Goal: Task Accomplishment & Management: Manage account settings

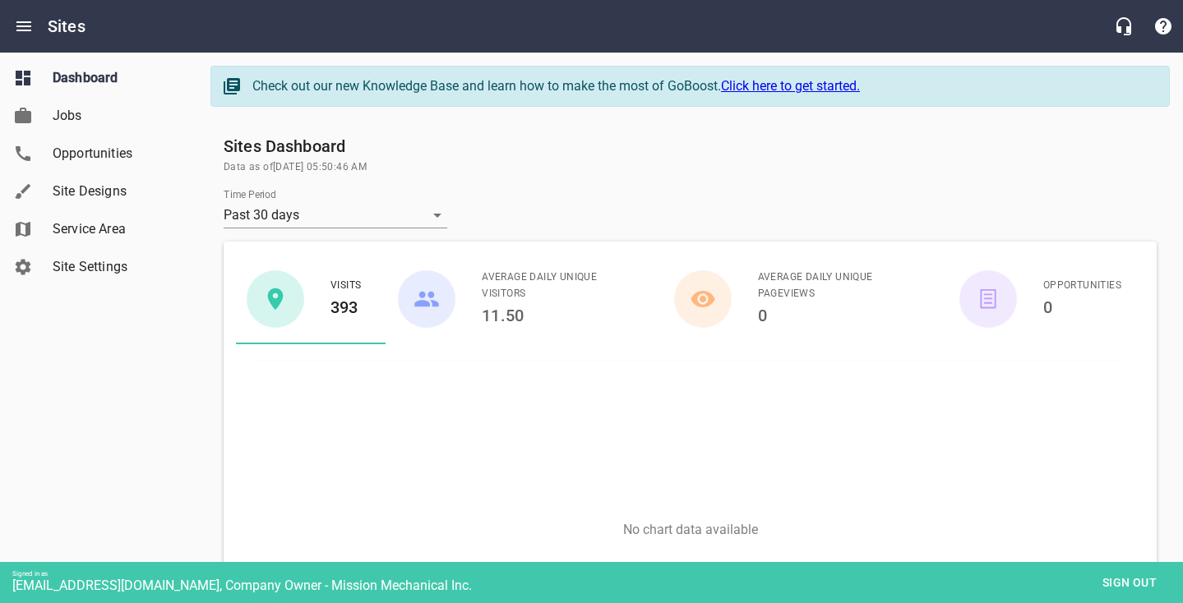
click at [99, 183] on span "Site Designs" at bounding box center [115, 192] width 125 height 20
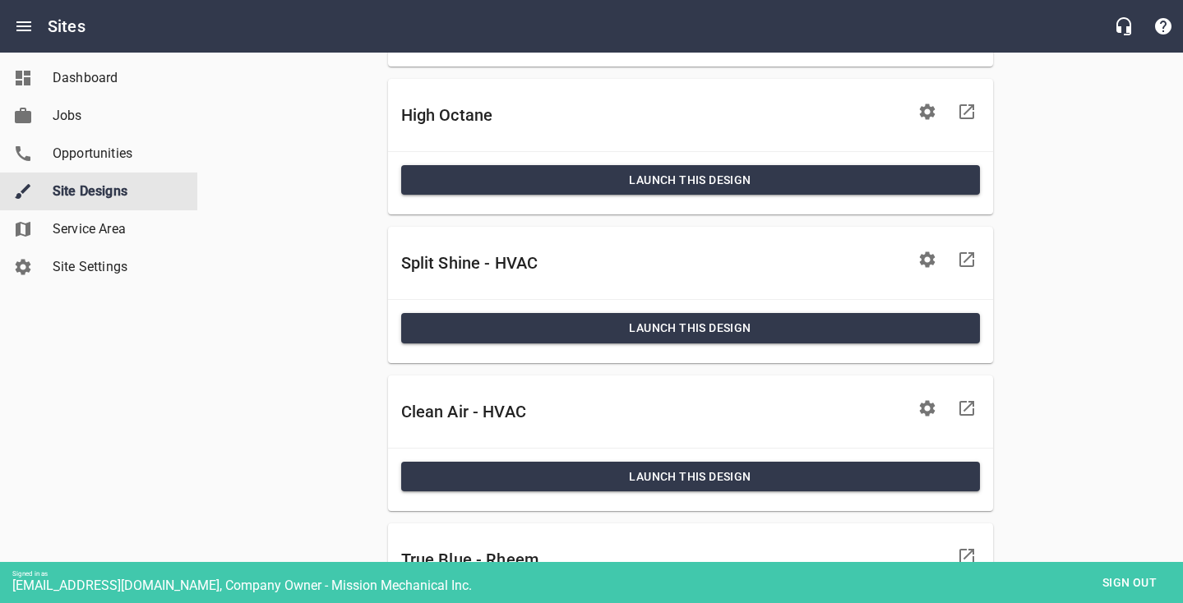
scroll to position [796, 0]
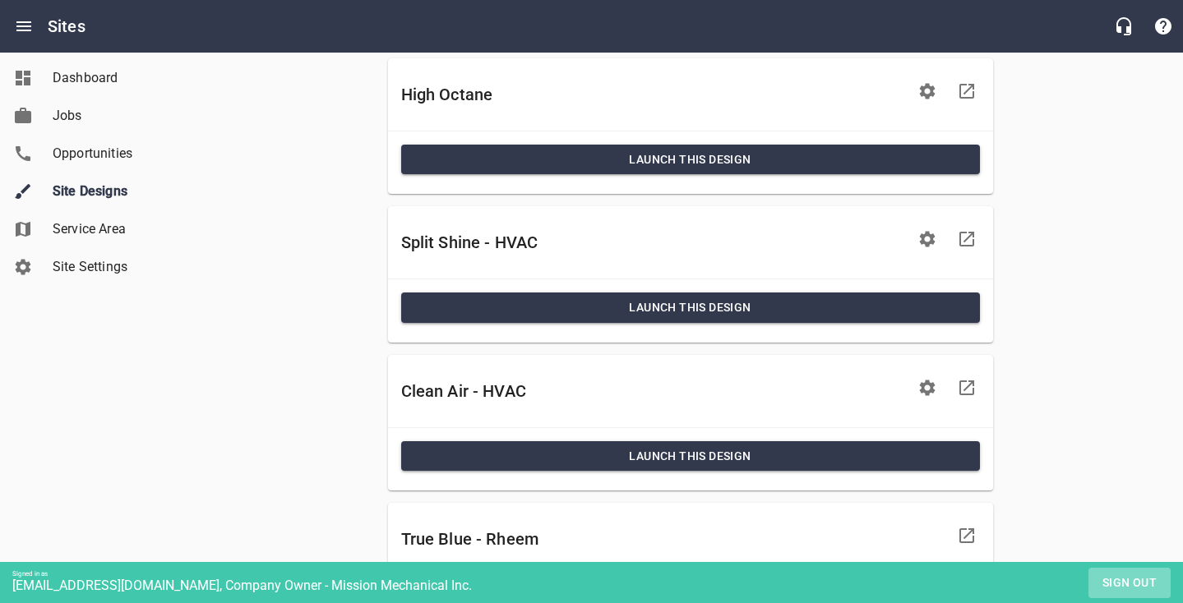
click at [1125, 580] on span "Sign out" at bounding box center [1129, 583] width 69 height 21
